Goal: Task Accomplishment & Management: Use online tool/utility

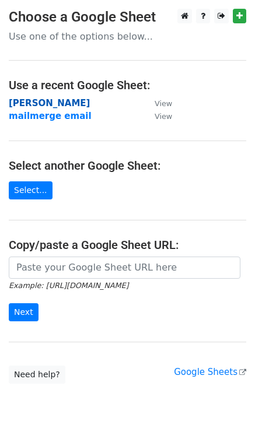
click at [41, 107] on strong "[PERSON_NAME]" at bounding box center [49, 103] width 81 height 11
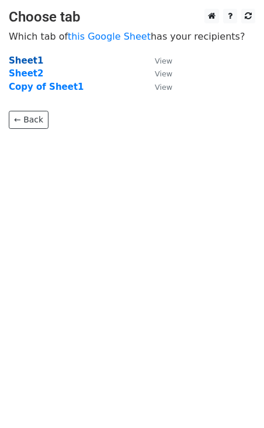
click at [30, 60] on strong "Sheet1" at bounding box center [26, 60] width 34 height 11
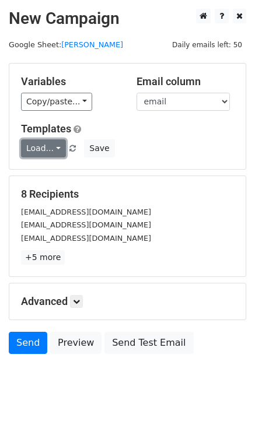
click at [51, 145] on link "Load..." at bounding box center [43, 148] width 45 height 18
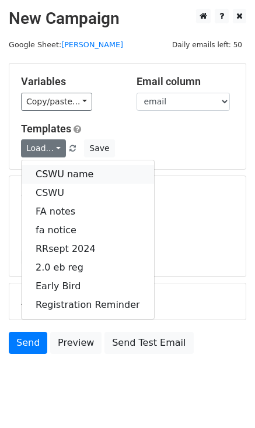
click at [58, 176] on link "CSWU name" at bounding box center [88, 174] width 132 height 19
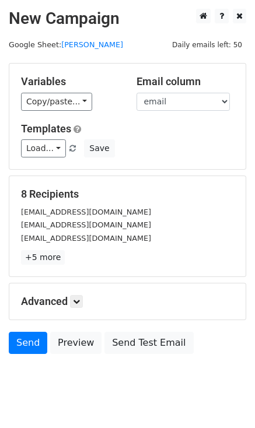
scroll to position [23, 0]
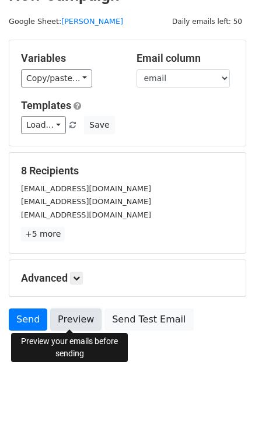
click at [76, 315] on link "Preview" at bounding box center [75, 320] width 51 height 22
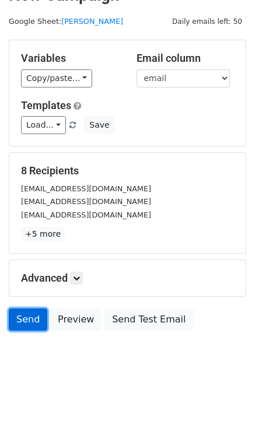
click at [19, 316] on link "Send" at bounding box center [28, 320] width 39 height 22
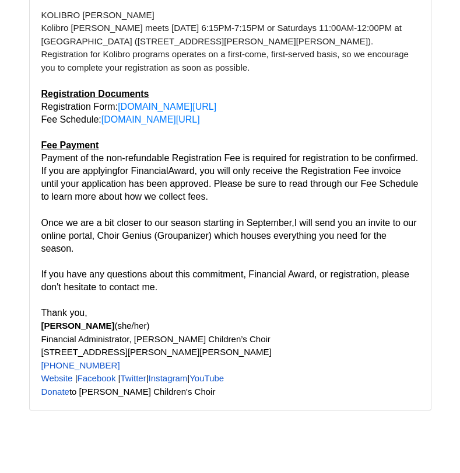
scroll to position [4139, 0]
